Goal: Communication & Community: Answer question/provide support

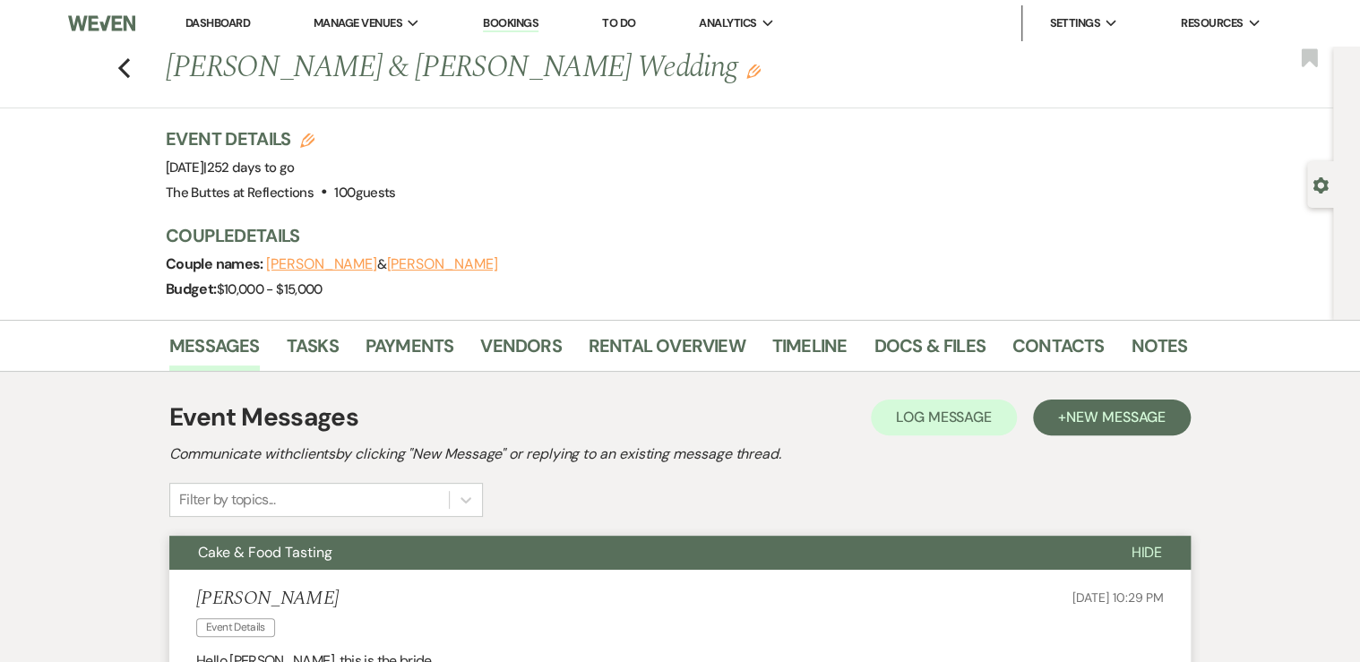
click at [213, 22] on link "Dashboard" at bounding box center [217, 22] width 64 height 15
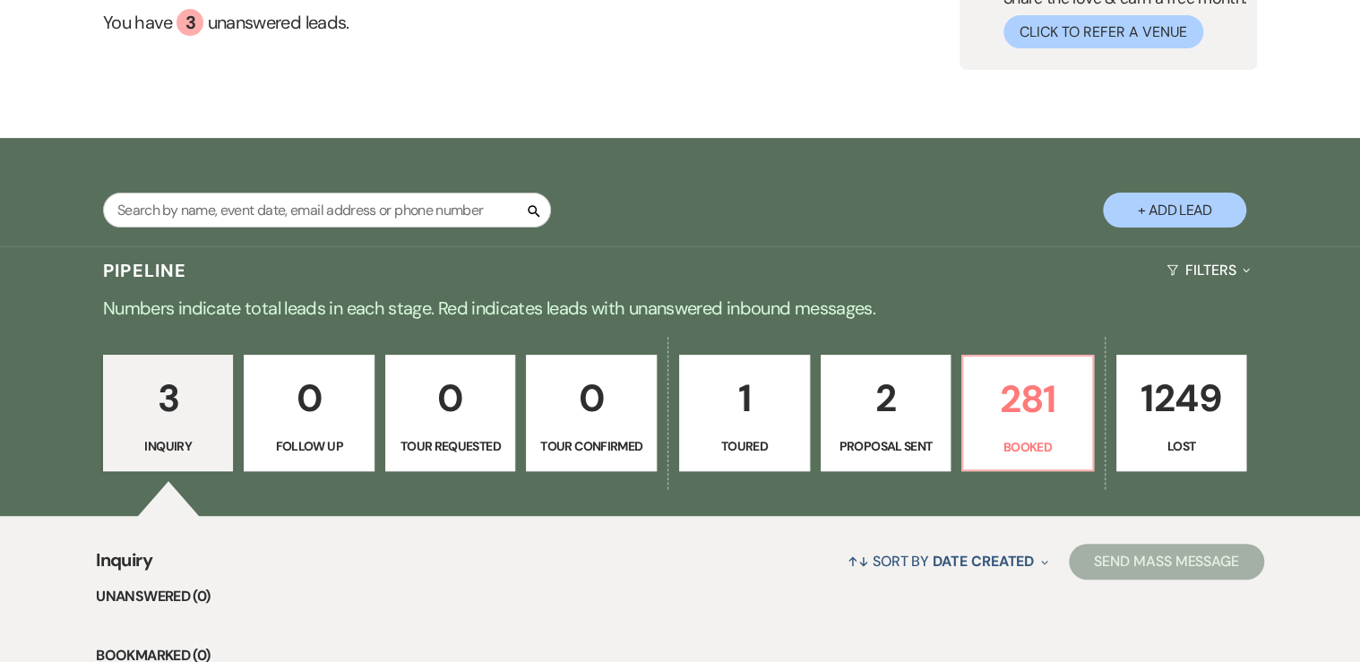
scroll to position [287, 0]
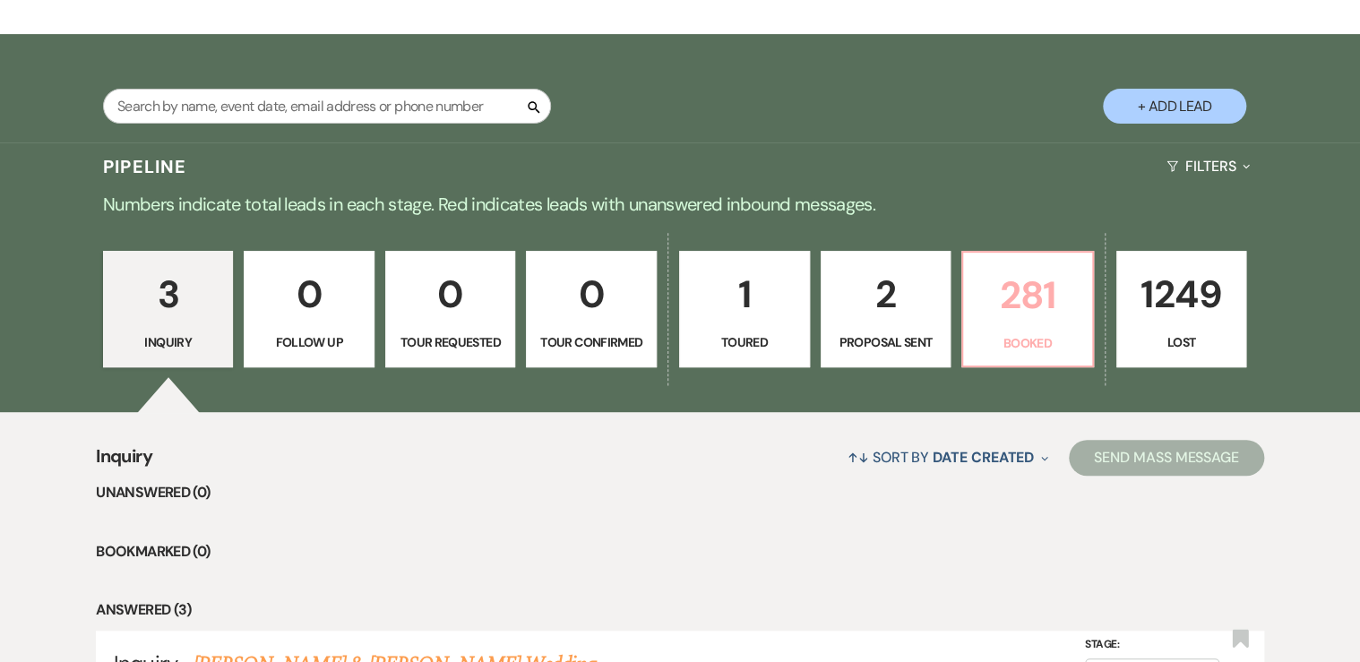
click at [1028, 313] on p "281" at bounding box center [1027, 295] width 107 height 60
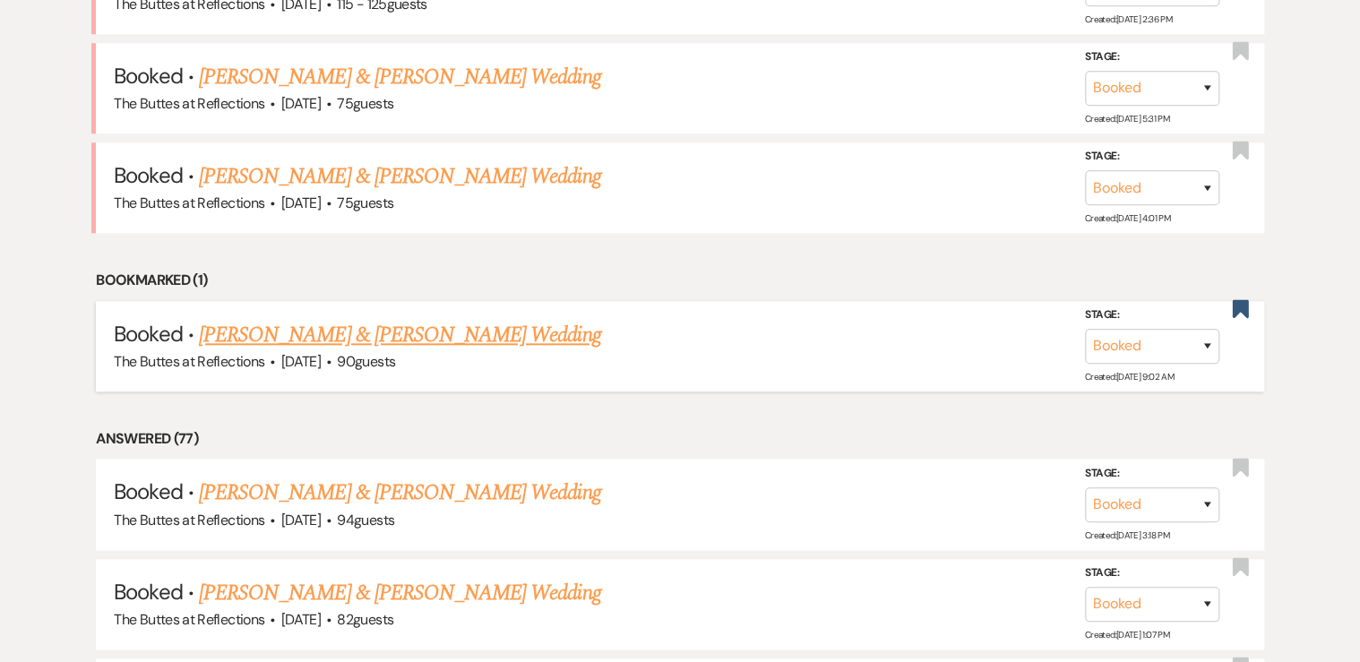
scroll to position [860, 0]
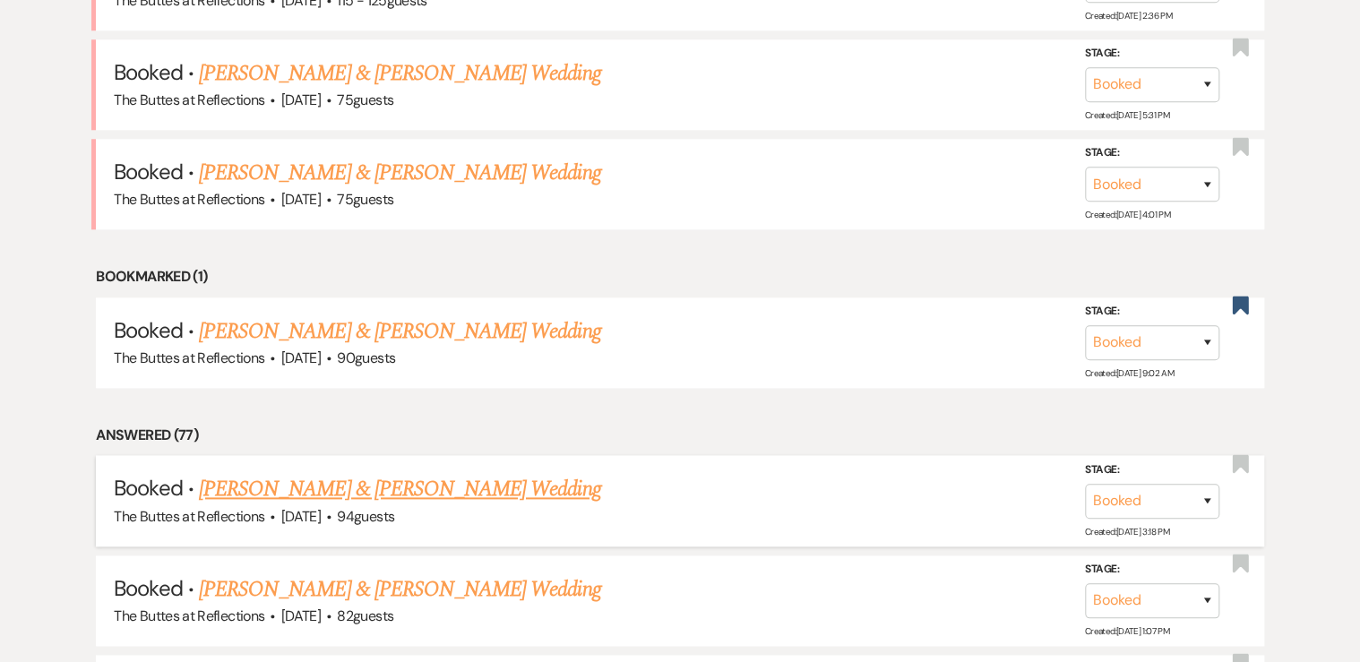
click at [457, 480] on link "[PERSON_NAME] & [PERSON_NAME] Wedding" at bounding box center [399, 489] width 401 height 32
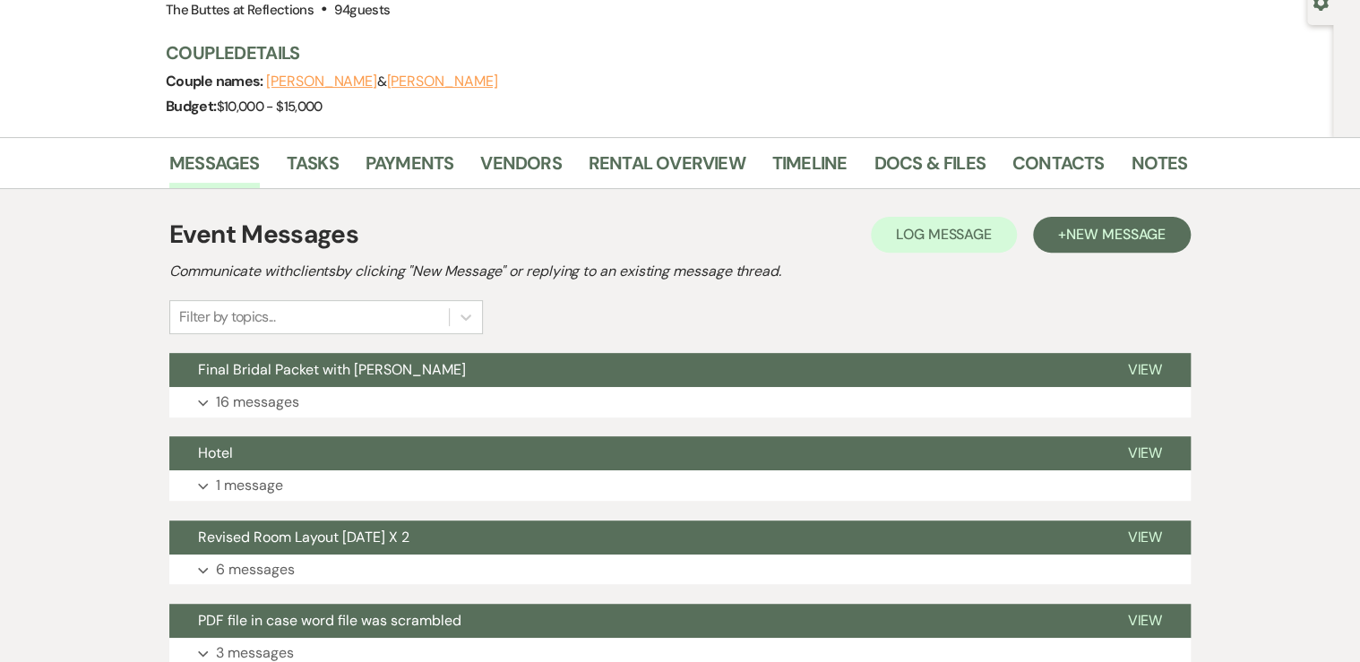
scroll to position [287, 0]
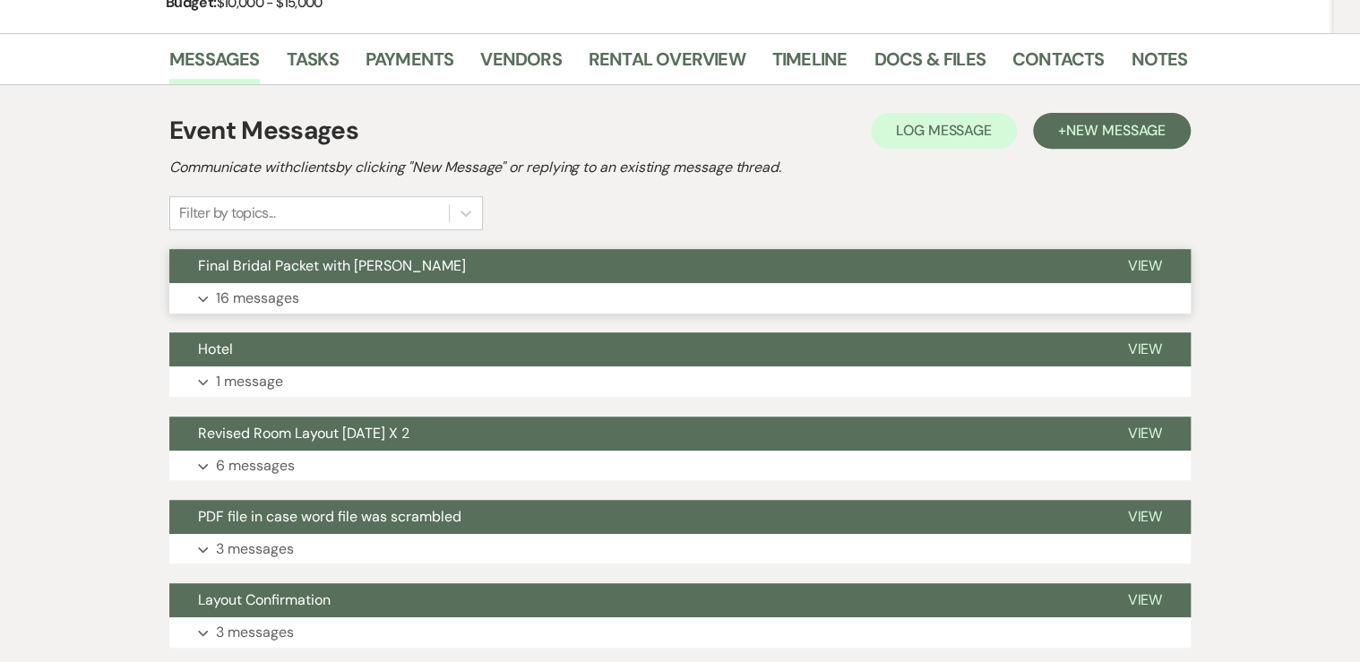
click at [251, 302] on p "16 messages" at bounding box center [257, 298] width 83 height 23
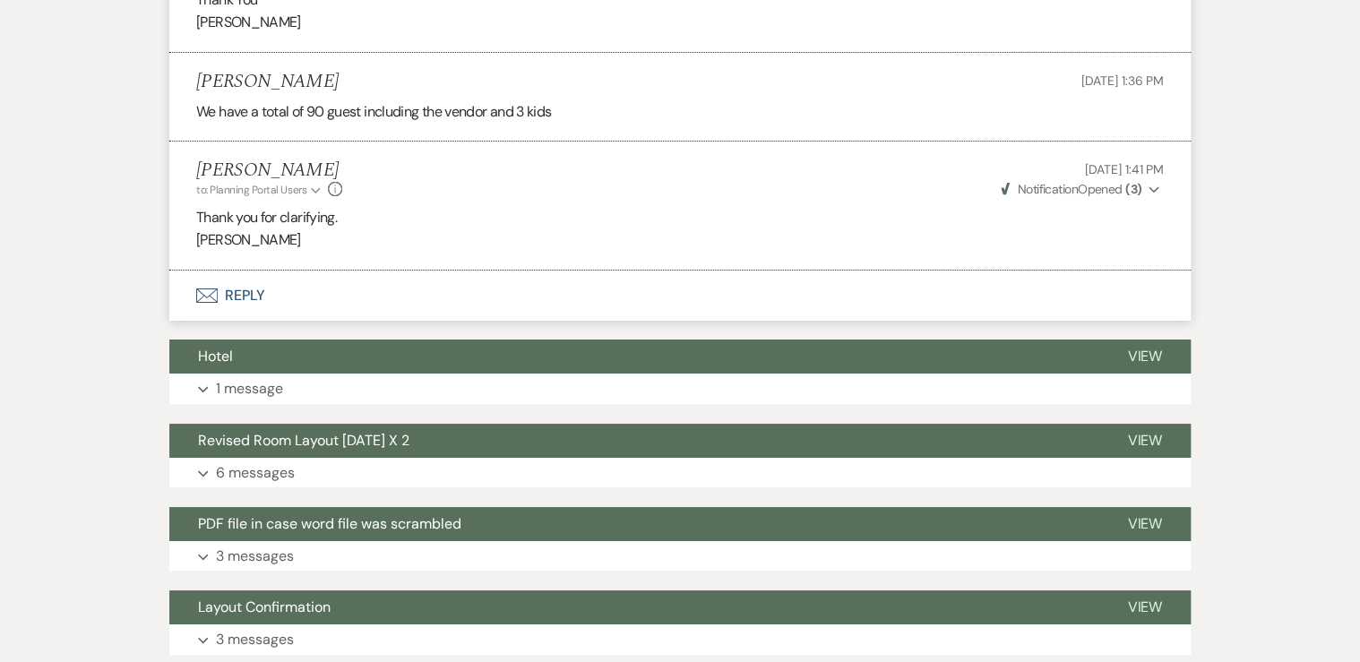
scroll to position [3224, 0]
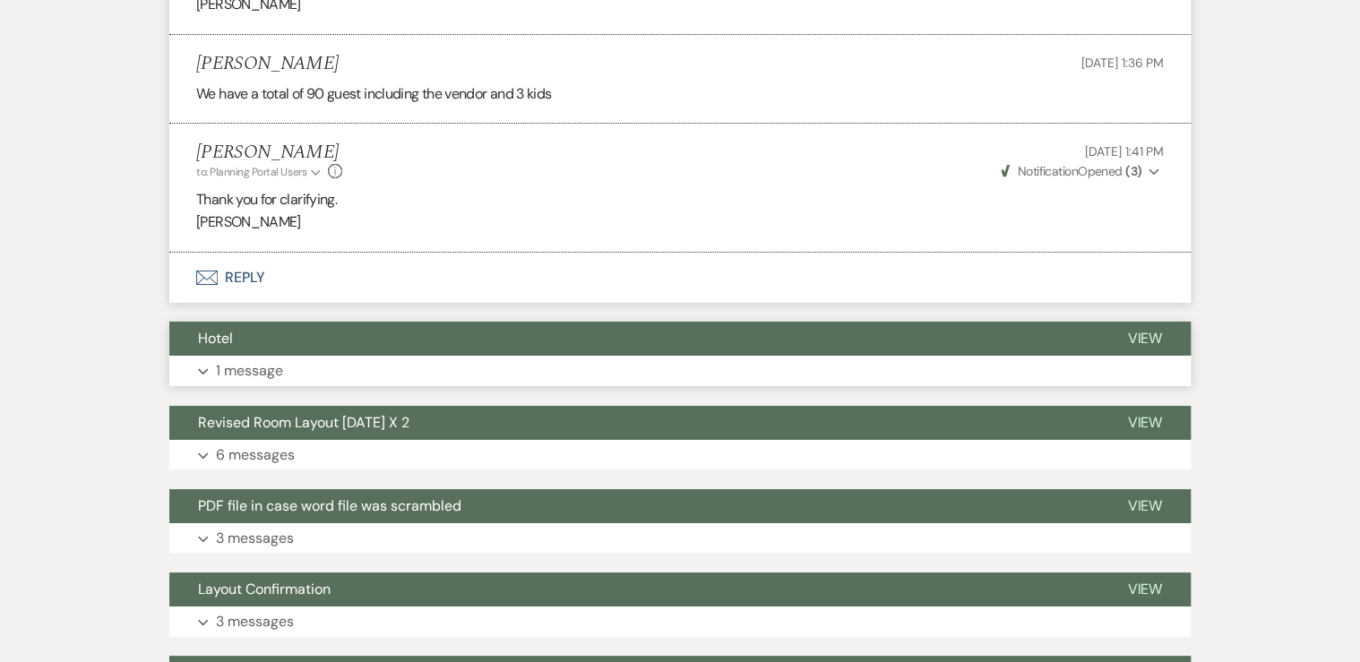
click at [251, 364] on p "1 message" at bounding box center [249, 370] width 67 height 23
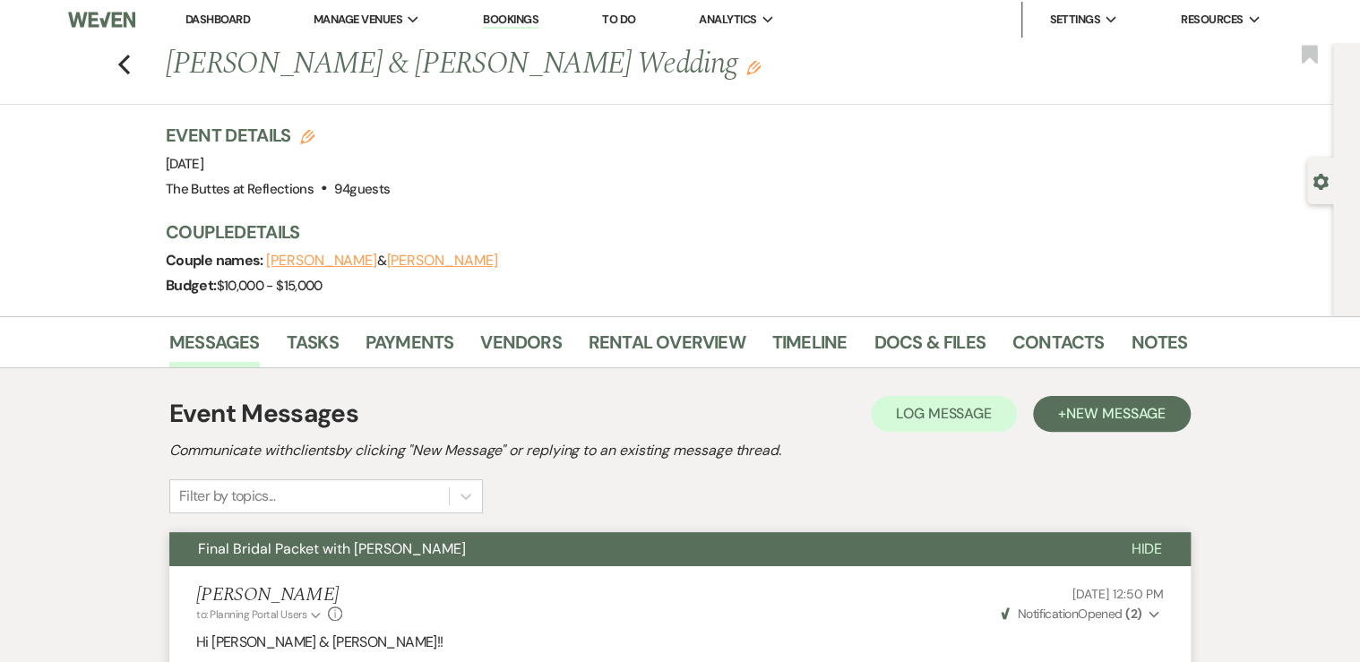
scroll to position [0, 0]
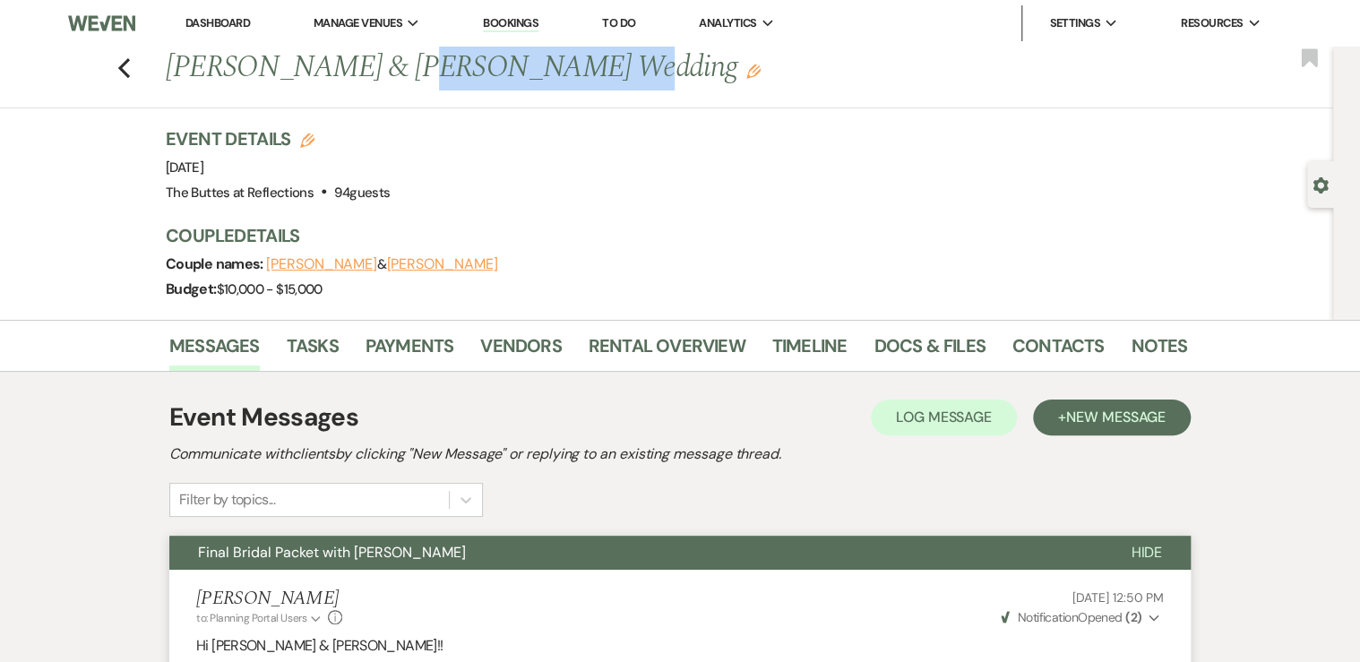
drag, startPoint x: 399, startPoint y: 64, endPoint x: 572, endPoint y: 69, distance: 172.9
click at [572, 69] on h1 "[PERSON_NAME] & [PERSON_NAME] Wedding Edit" at bounding box center [567, 68] width 802 height 43
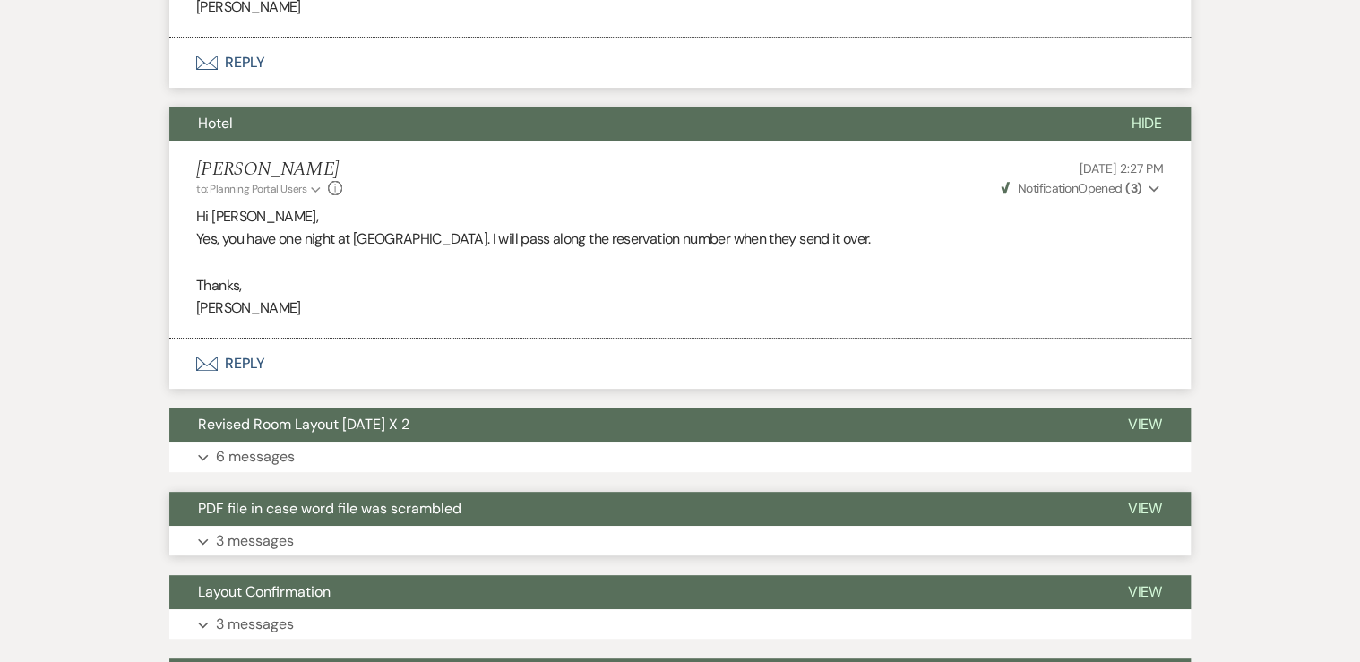
scroll to position [3439, 0]
click at [254, 356] on button "Envelope Reply" at bounding box center [679, 364] width 1021 height 50
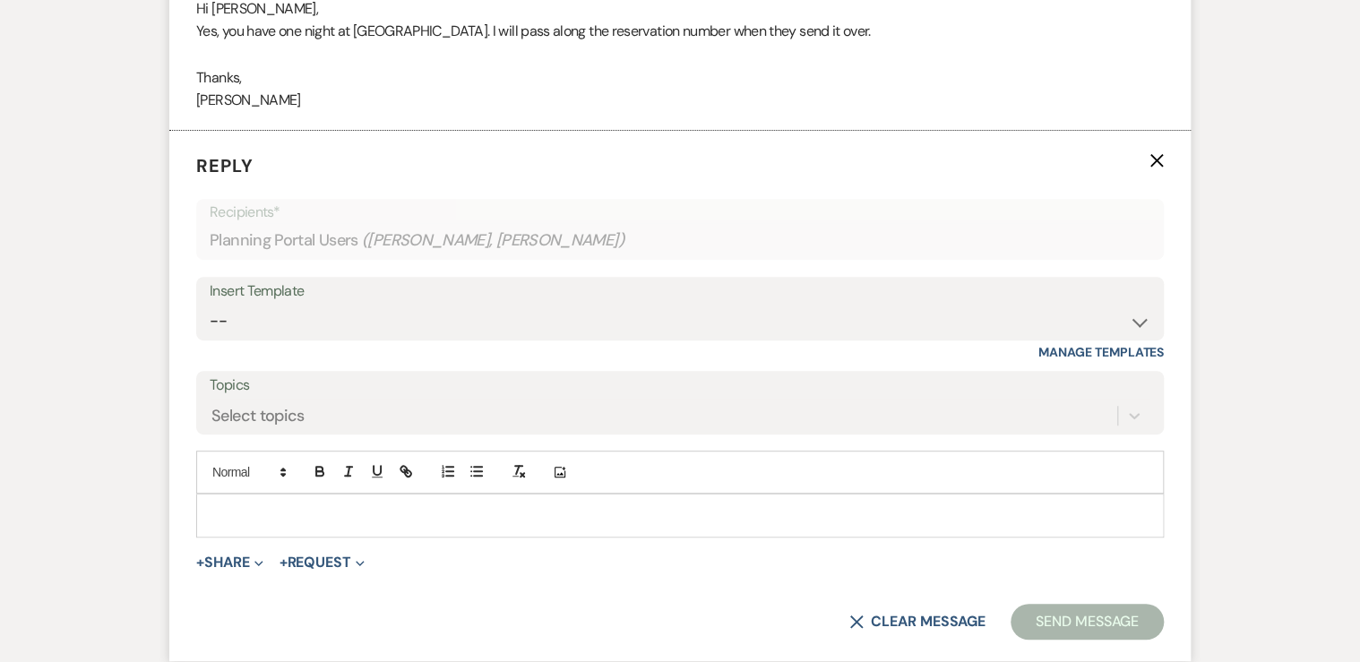
scroll to position [3708, 0]
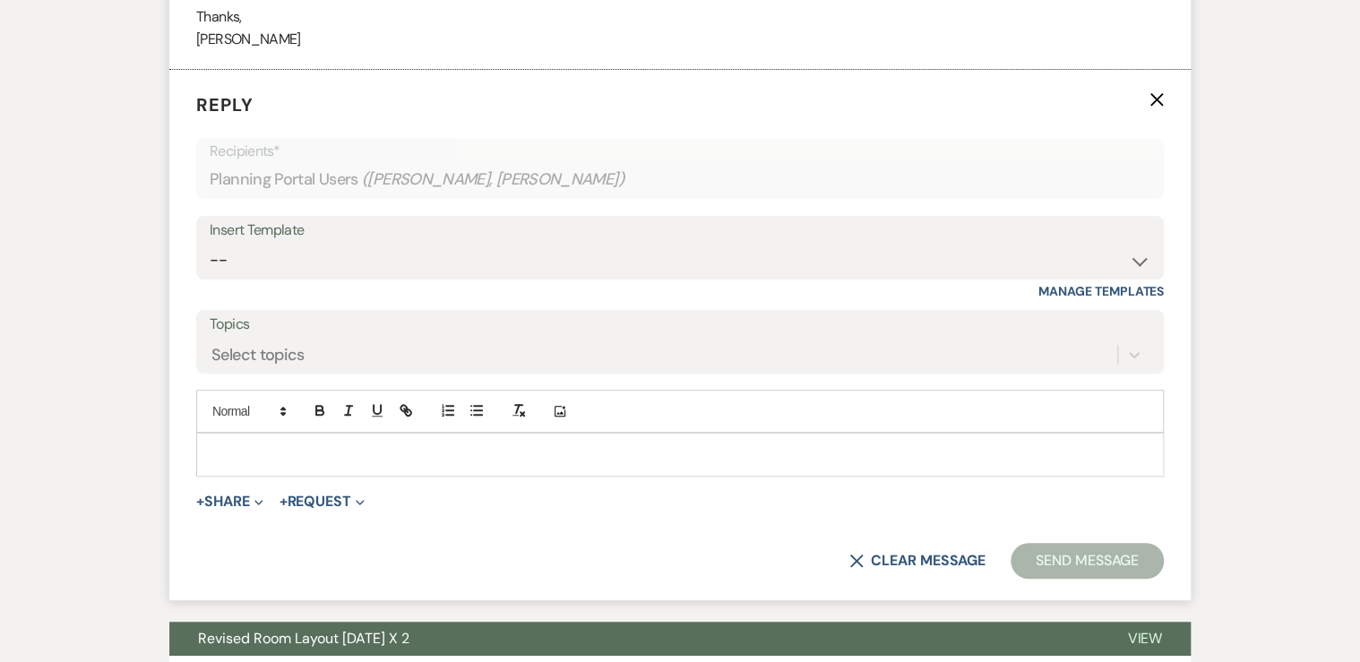
click at [269, 451] on p at bounding box center [679, 454] width 939 height 20
paste div
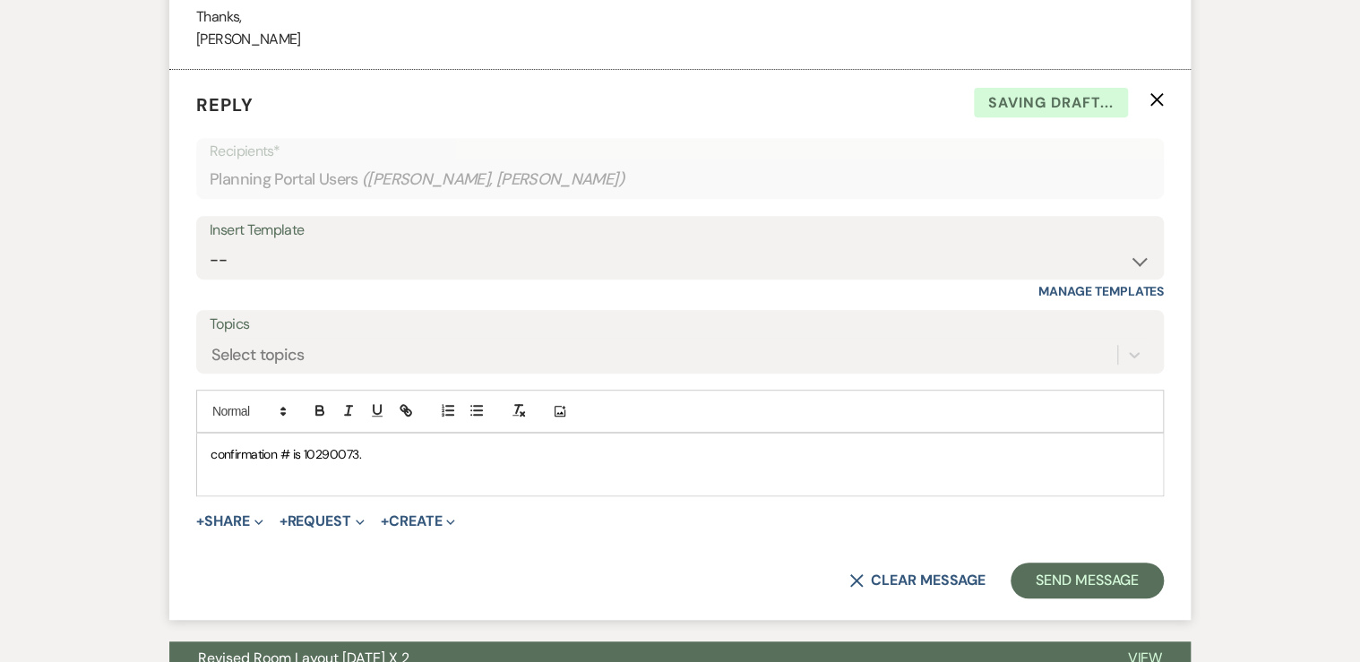
click at [208, 451] on div "confirmation # is 10290073." at bounding box center [679, 464] width 965 height 62
click at [531, 451] on p "Here is the Westward Look confirmation # is 10290073." at bounding box center [679, 454] width 939 height 20
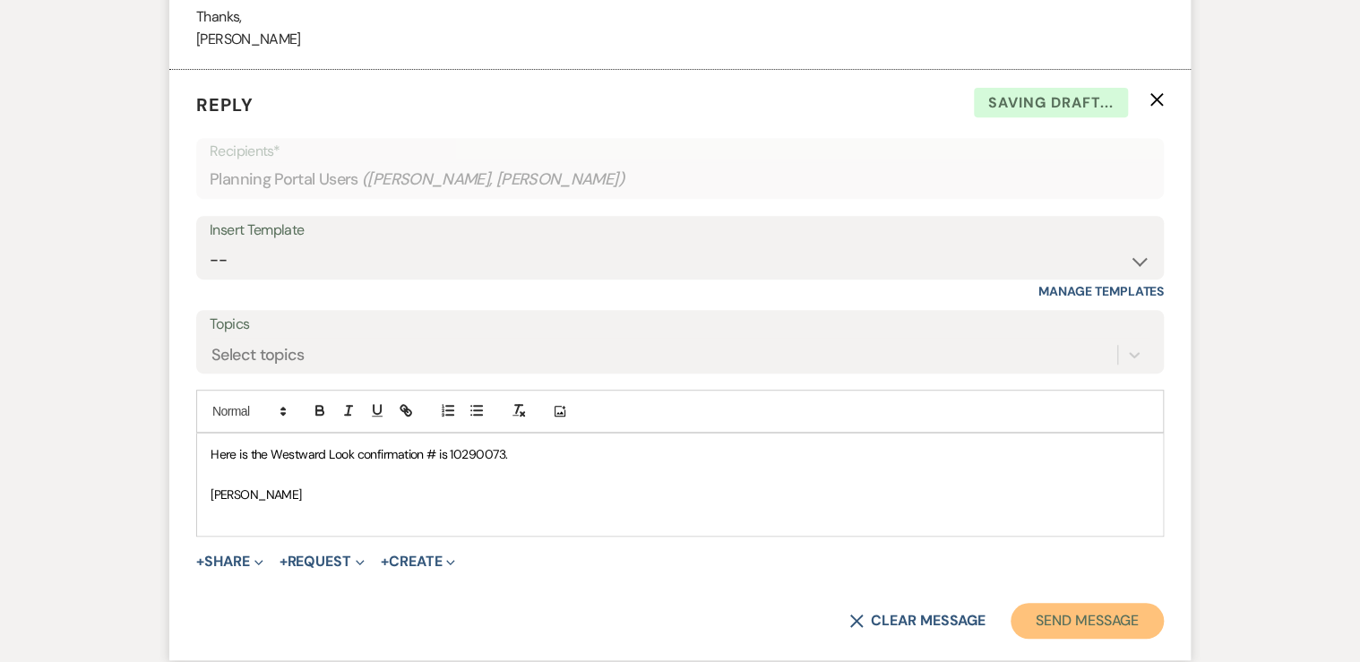
click at [1075, 613] on button "Send Message" at bounding box center [1086, 621] width 153 height 36
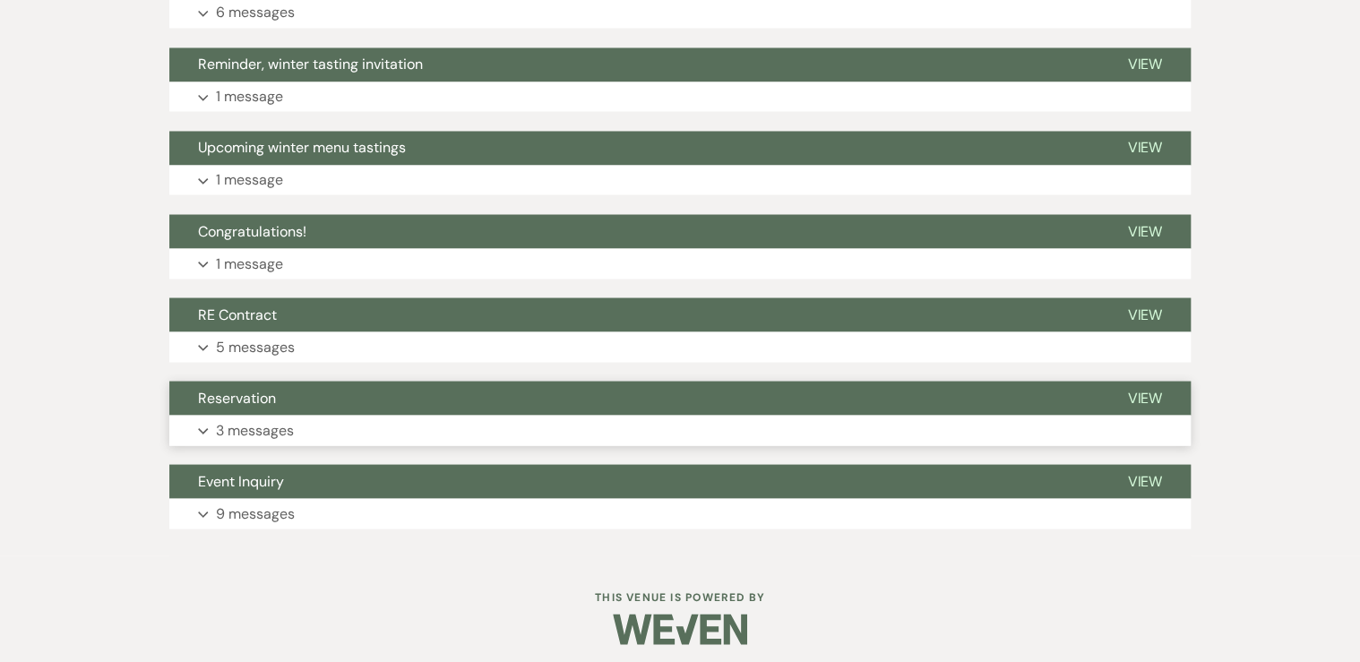
scroll to position [4897, 0]
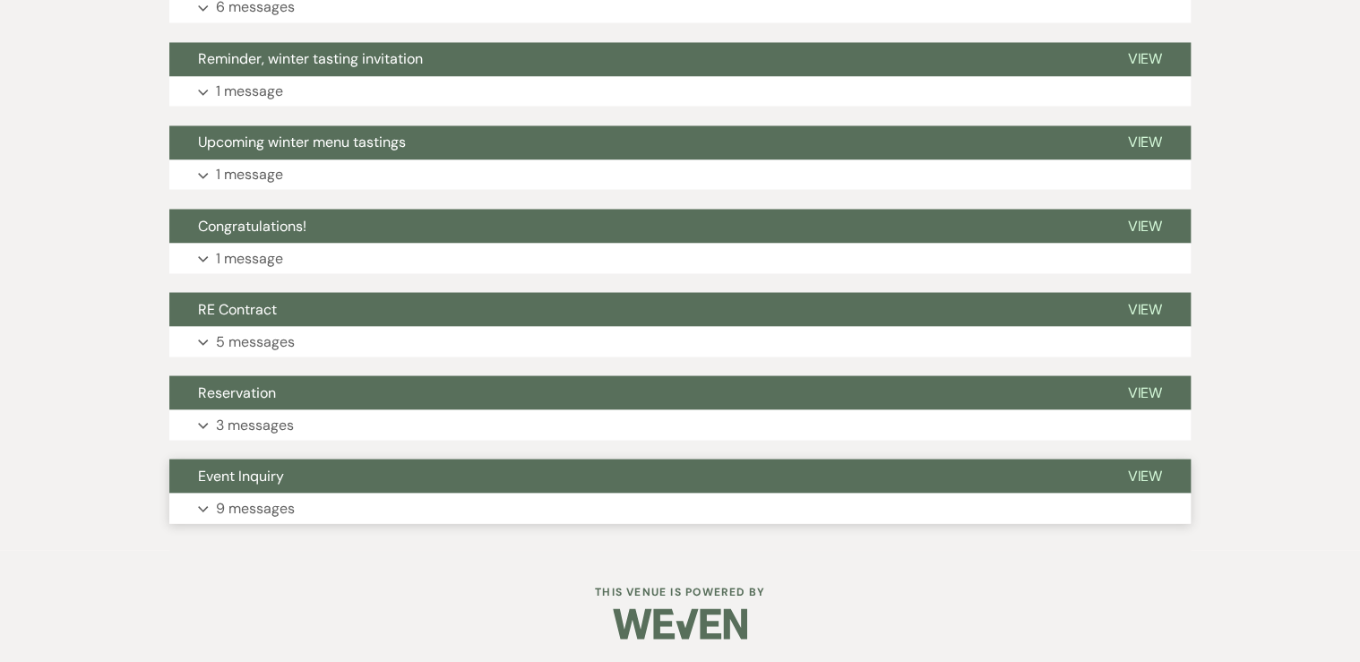
click at [254, 502] on p "9 messages" at bounding box center [255, 507] width 79 height 23
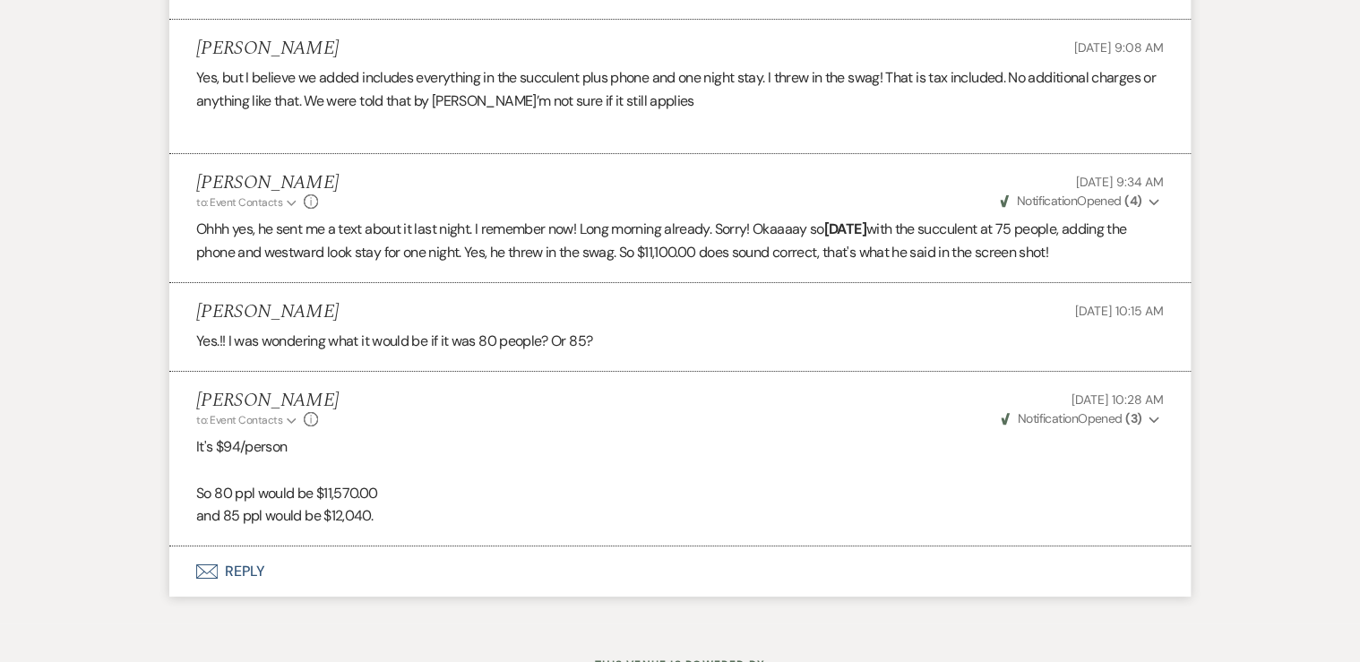
scroll to position [6612, 0]
